Goal: Task Accomplishment & Management: Manage account settings

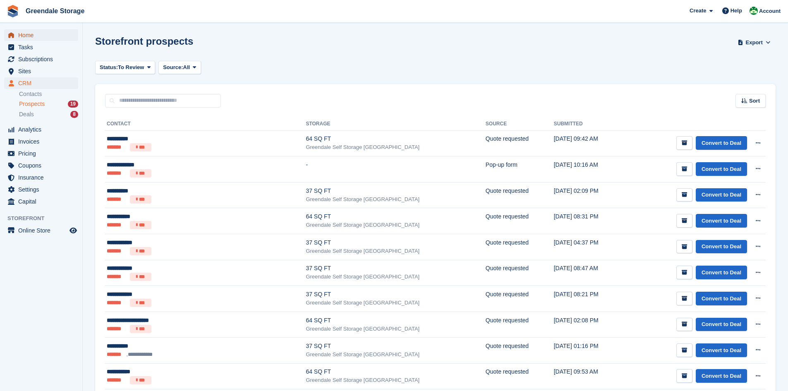
click at [30, 32] on span "Home" at bounding box center [43, 35] width 50 height 12
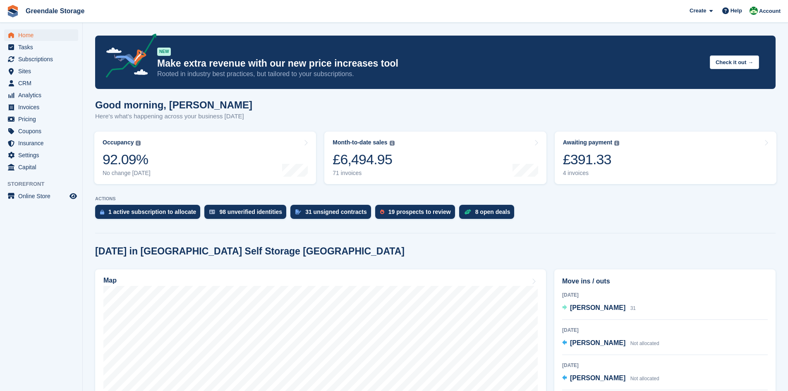
scroll to position [83, 0]
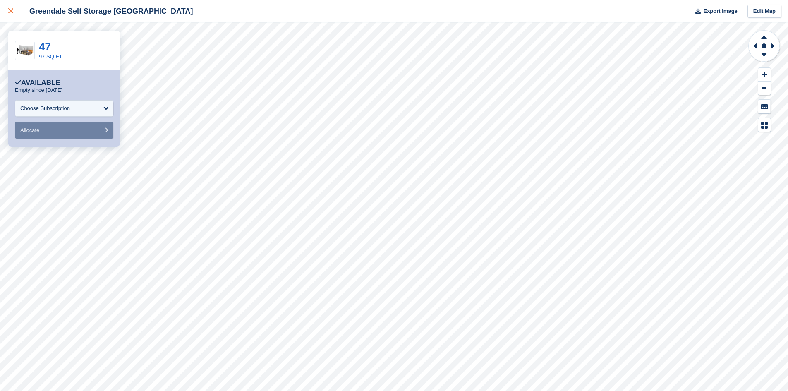
click at [12, 6] on div at bounding box center [15, 11] width 14 height 10
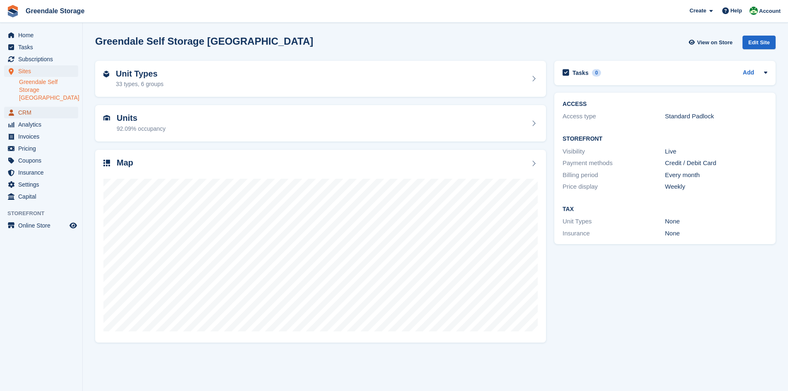
click at [25, 107] on span "CRM" at bounding box center [43, 113] width 50 height 12
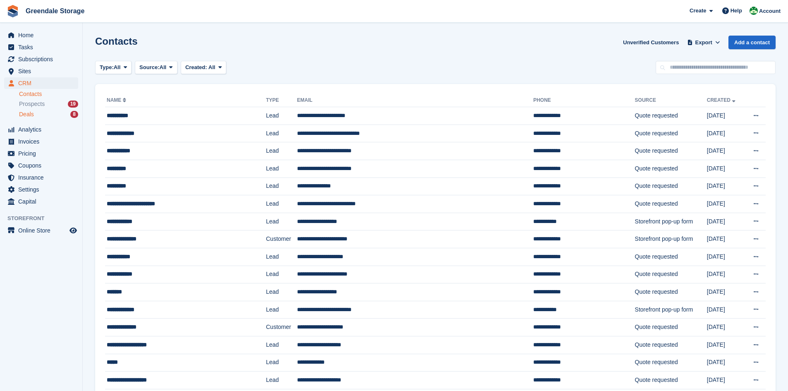
click at [40, 114] on div "Deals 8" at bounding box center [48, 115] width 59 height 8
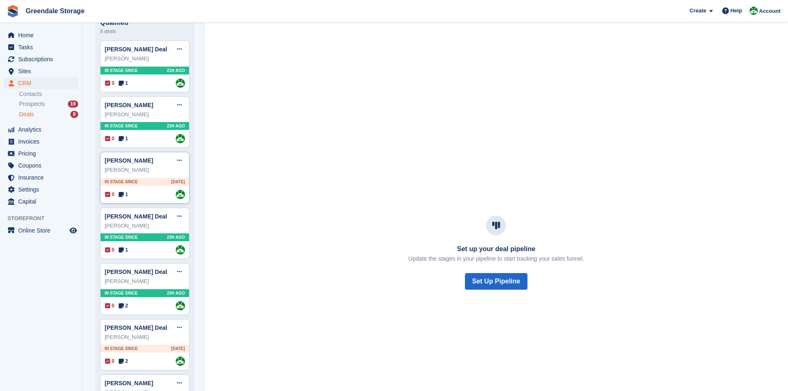
scroll to position [83, 0]
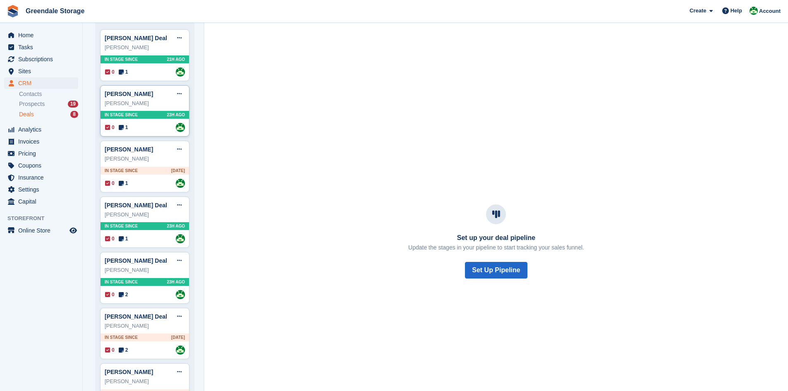
click at [126, 108] on div "[PERSON_NAME]" at bounding box center [145, 103] width 80 height 8
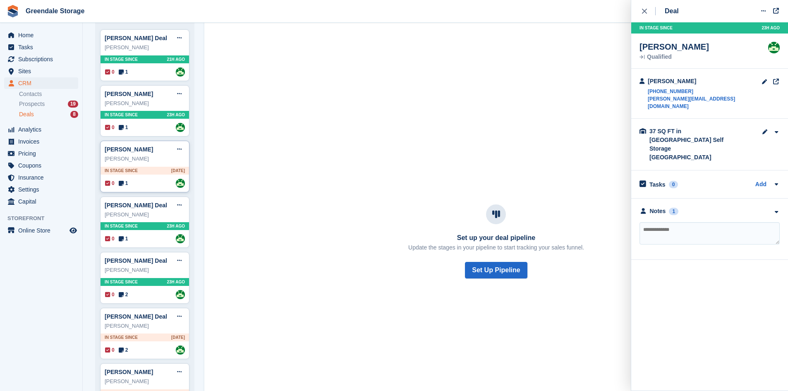
click at [147, 151] on div "[PERSON_NAME] Edit deal [PERSON_NAME] as won [PERSON_NAME] as lost Delete deal" at bounding box center [145, 149] width 80 height 12
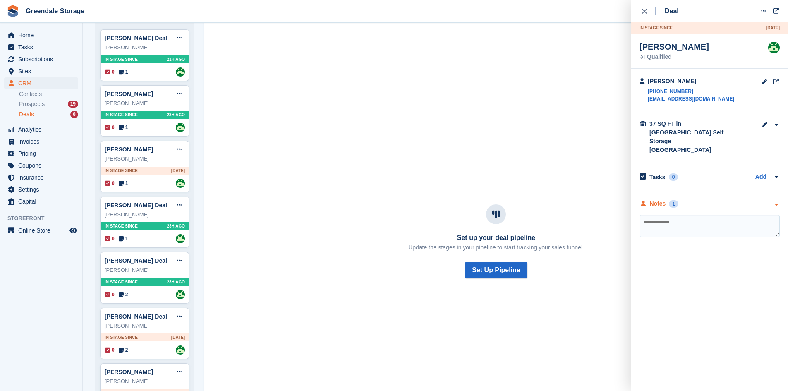
click at [659, 199] on div "Notes" at bounding box center [658, 203] width 16 height 9
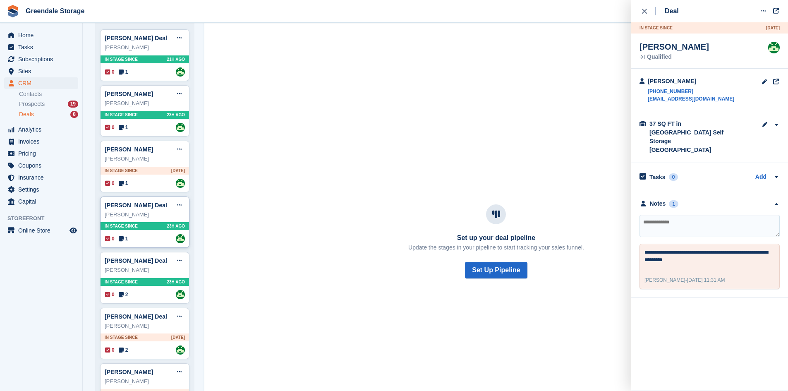
click at [132, 215] on div "[PERSON_NAME]" at bounding box center [145, 215] width 80 height 8
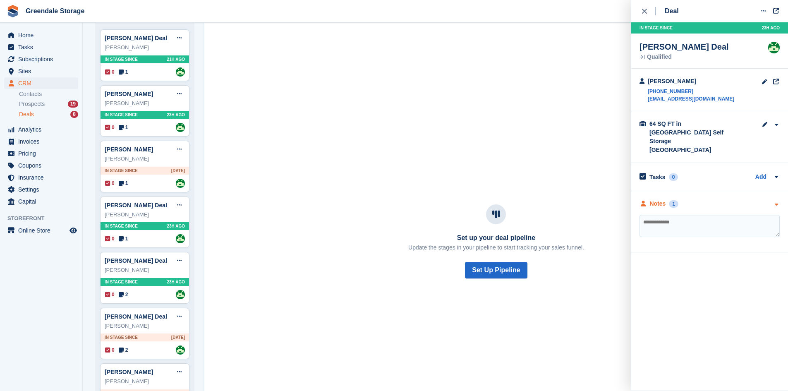
click at [656, 199] on div "Notes" at bounding box center [658, 203] width 16 height 9
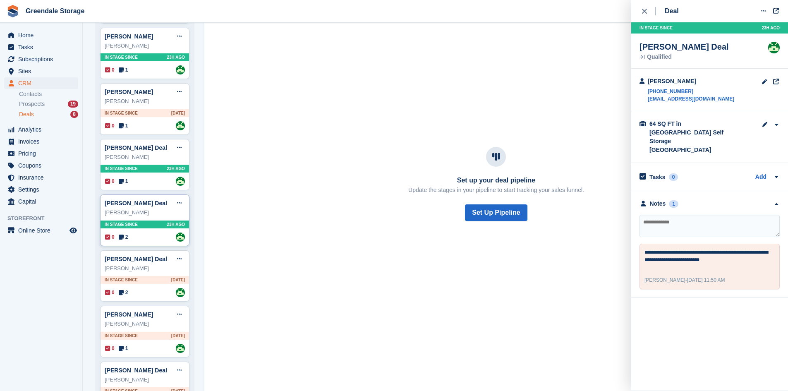
scroll to position [166, 0]
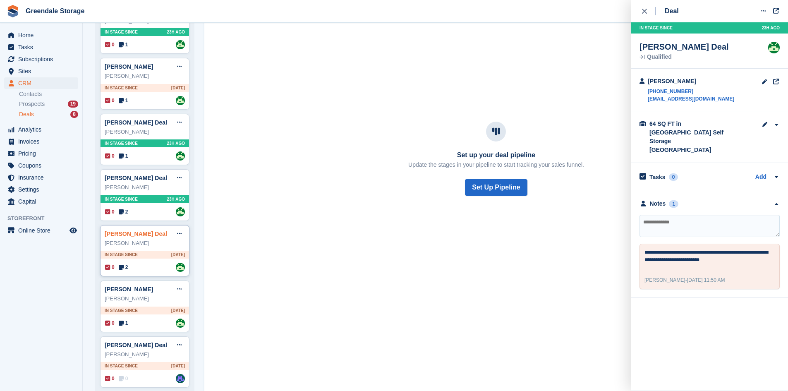
click at [121, 236] on link "[PERSON_NAME] Deal" at bounding box center [136, 234] width 62 height 7
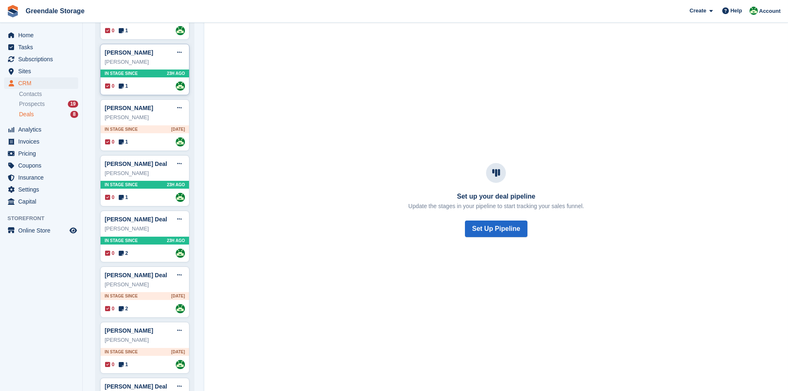
scroll to position [175, 0]
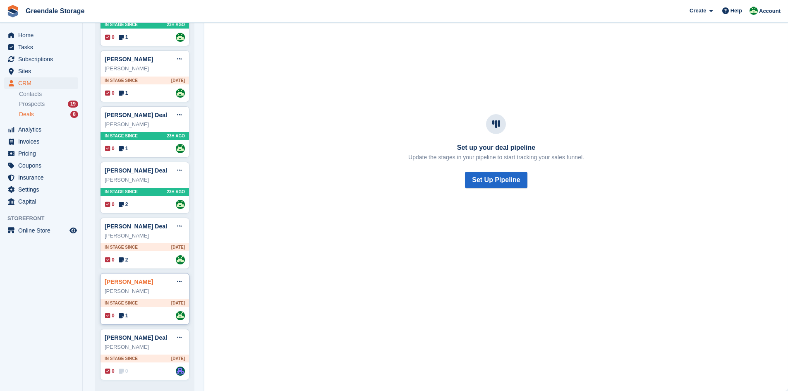
click at [129, 284] on link "[PERSON_NAME]" at bounding box center [129, 282] width 48 height 7
click at [141, 279] on link "[PERSON_NAME]" at bounding box center [129, 282] width 48 height 7
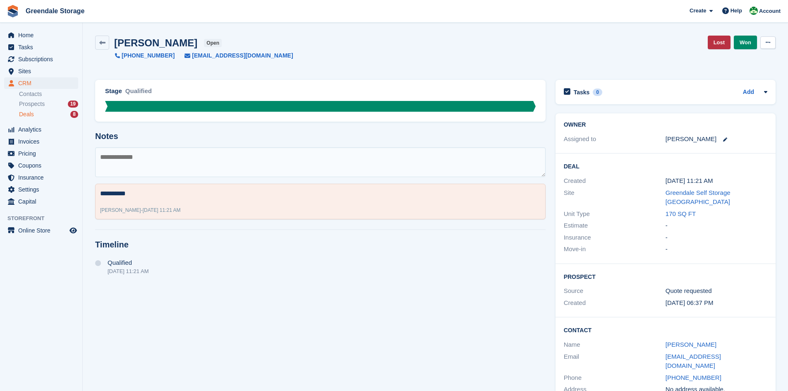
click at [769, 45] on icon at bounding box center [768, 42] width 5 height 5
click at [728, 75] on p "Delete Deal" at bounding box center [736, 76] width 72 height 11
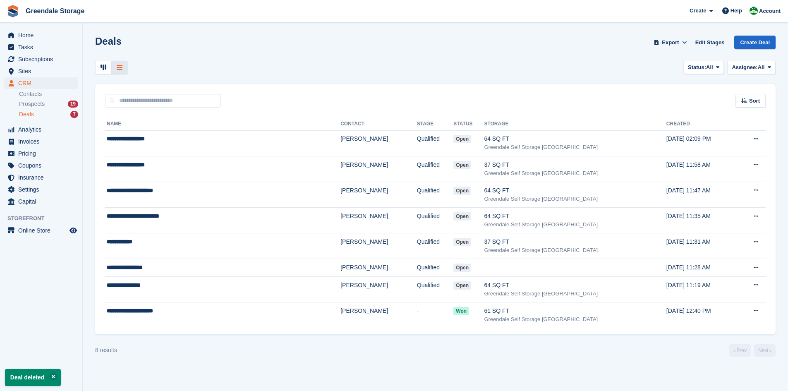
click at [34, 117] on div "Deals 7" at bounding box center [48, 115] width 59 height 8
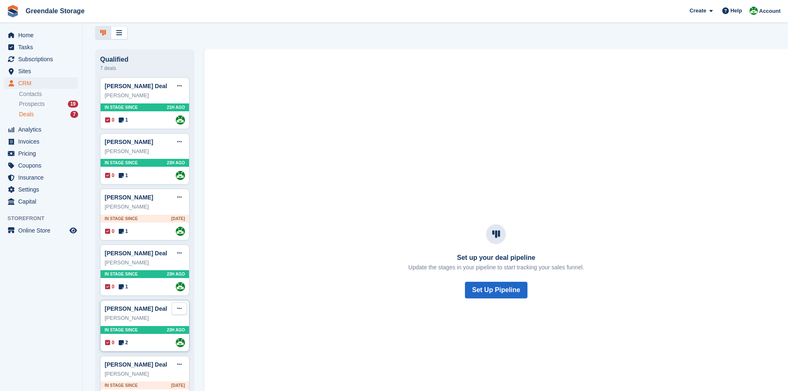
scroll to position [120, 0]
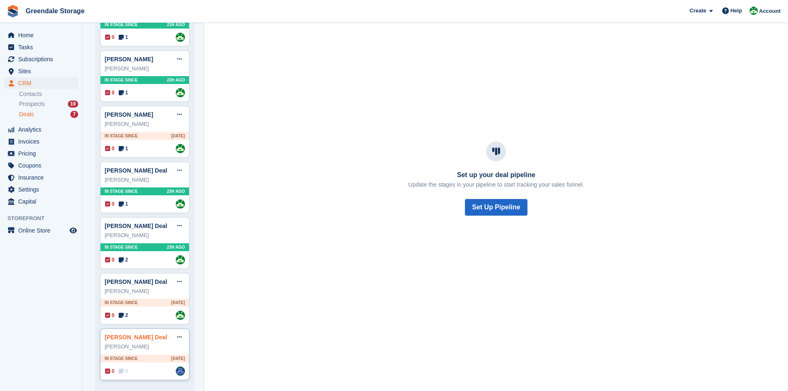
click at [137, 339] on link "[PERSON_NAME] Deal" at bounding box center [136, 337] width 62 height 7
